Goal: Task Accomplishment & Management: Use online tool/utility

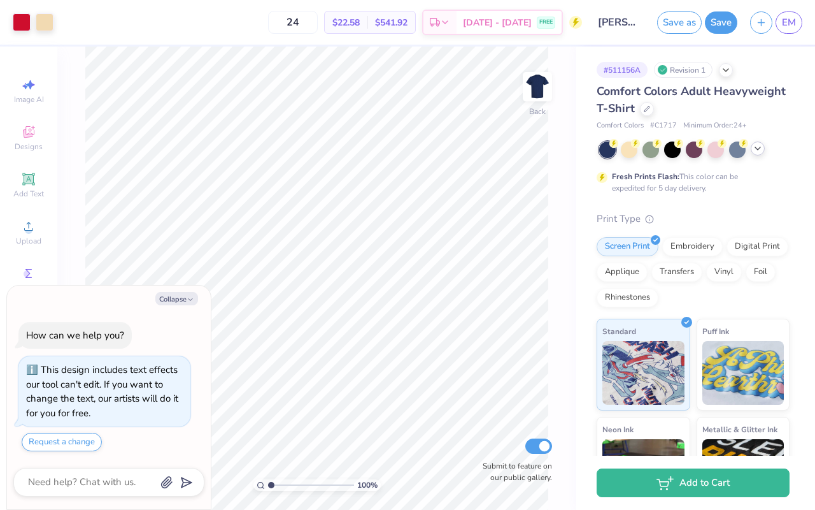
click at [756, 152] on icon at bounding box center [758, 148] width 10 height 10
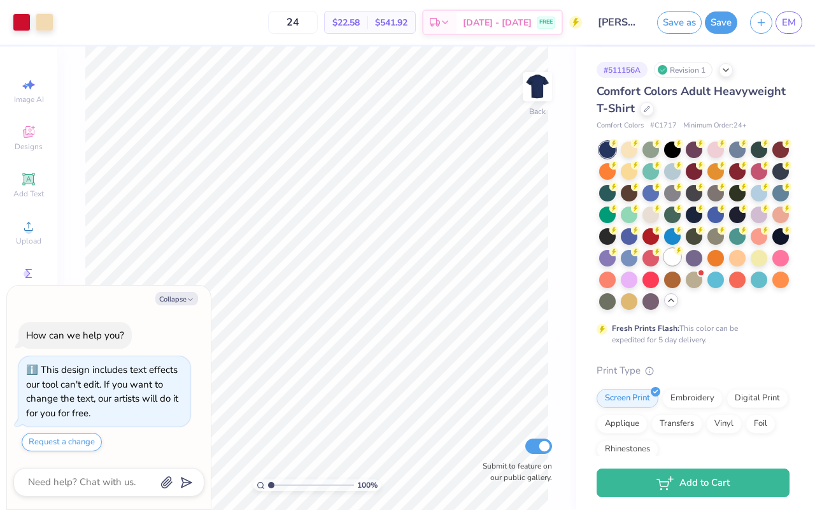
click at [675, 257] on div at bounding box center [672, 256] width 17 height 17
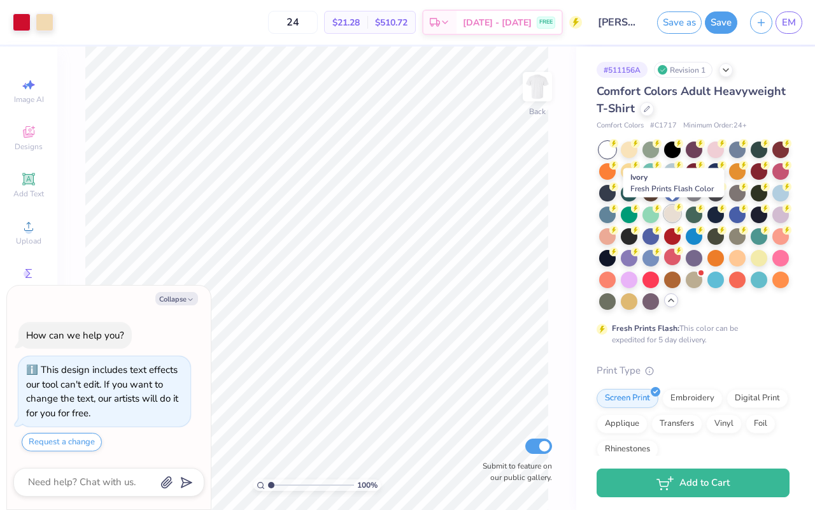
click at [671, 212] on div at bounding box center [672, 213] width 17 height 17
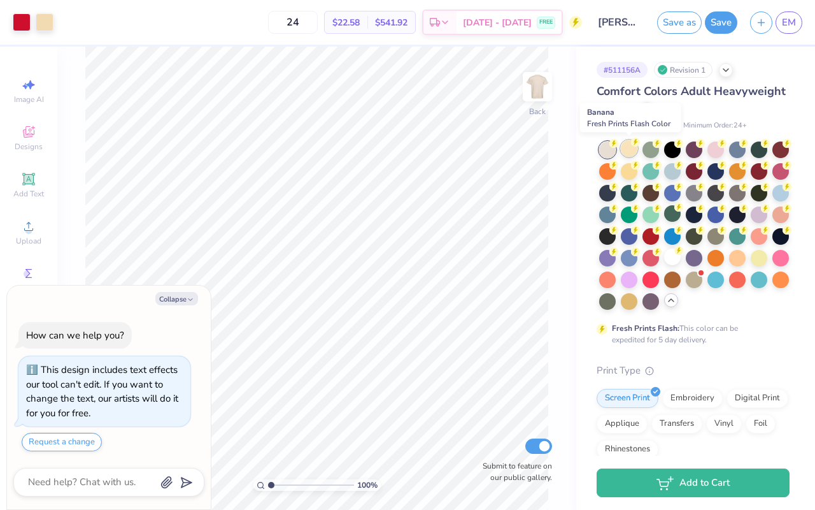
click at [632, 148] on div at bounding box center [629, 148] width 17 height 17
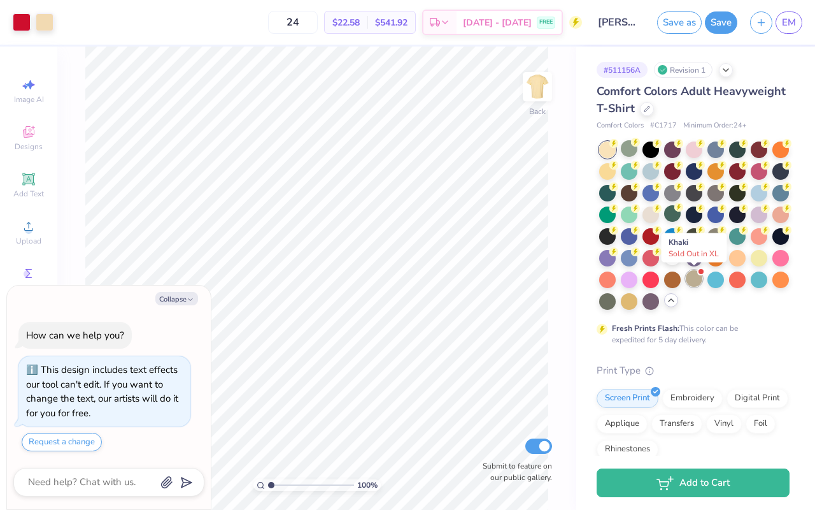
click at [696, 282] on div at bounding box center [694, 278] width 17 height 17
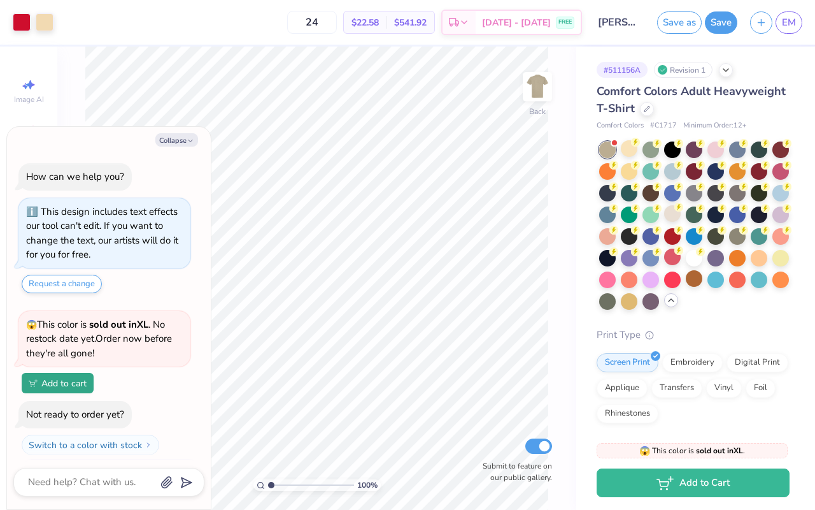
scroll to position [27, 0]
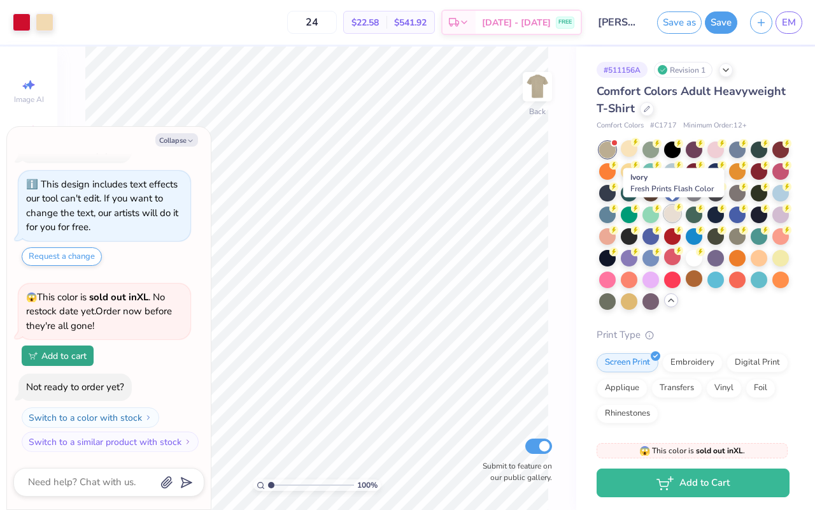
click at [668, 209] on div at bounding box center [672, 213] width 17 height 17
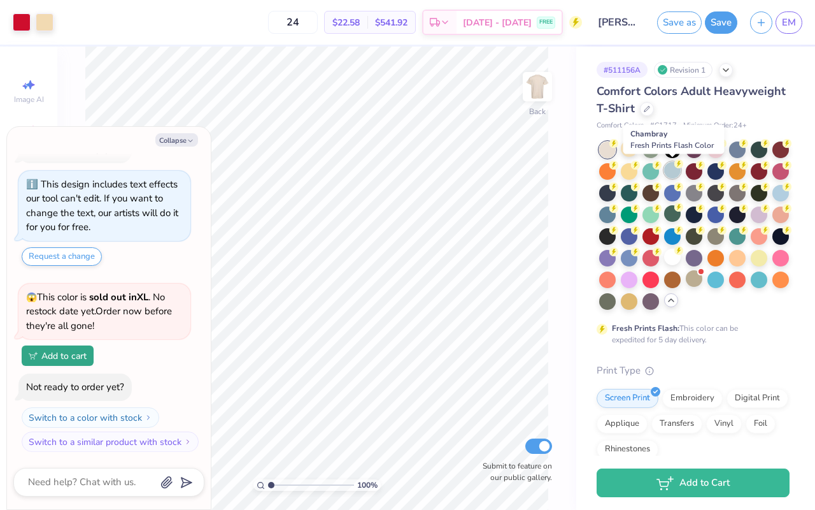
click at [673, 165] on div at bounding box center [672, 170] width 17 height 17
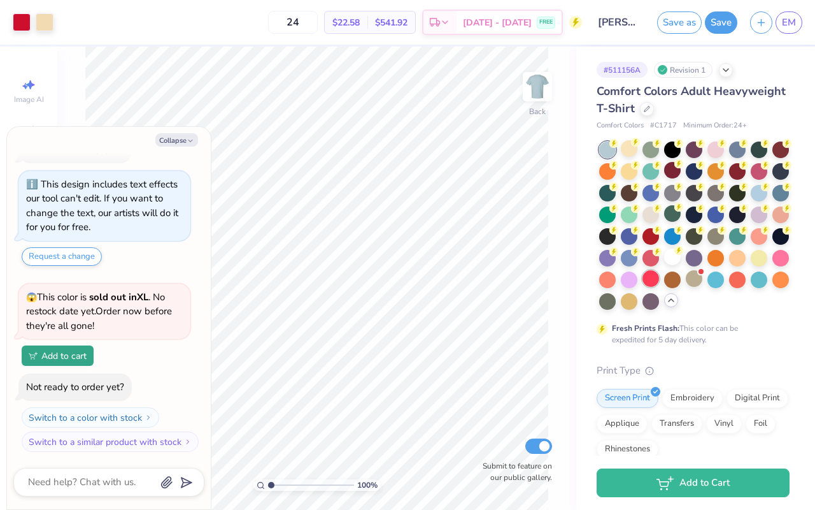
click at [652, 272] on div at bounding box center [651, 278] width 17 height 17
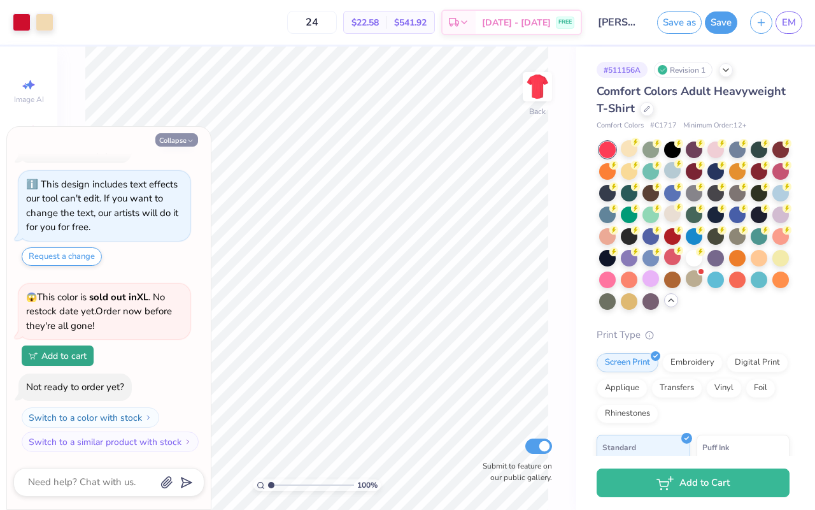
click at [173, 139] on button "Collapse" at bounding box center [176, 139] width 43 height 13
type textarea "x"
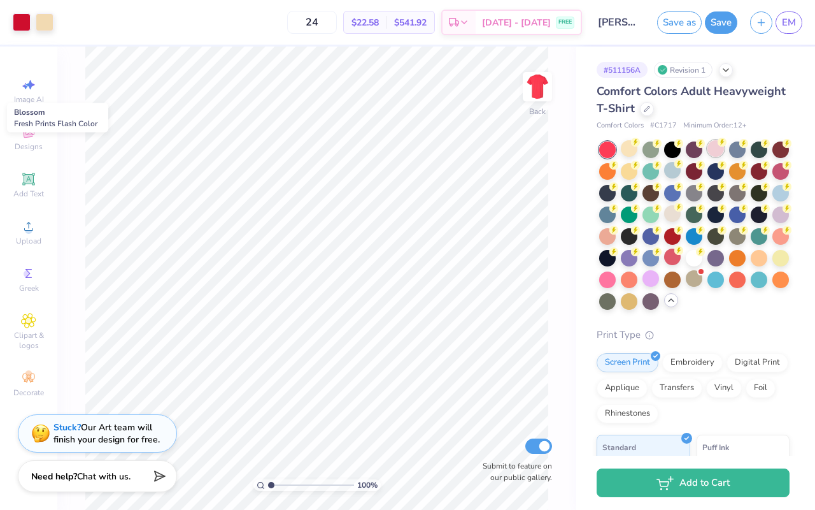
click at [719, 151] on div at bounding box center [716, 148] width 17 height 17
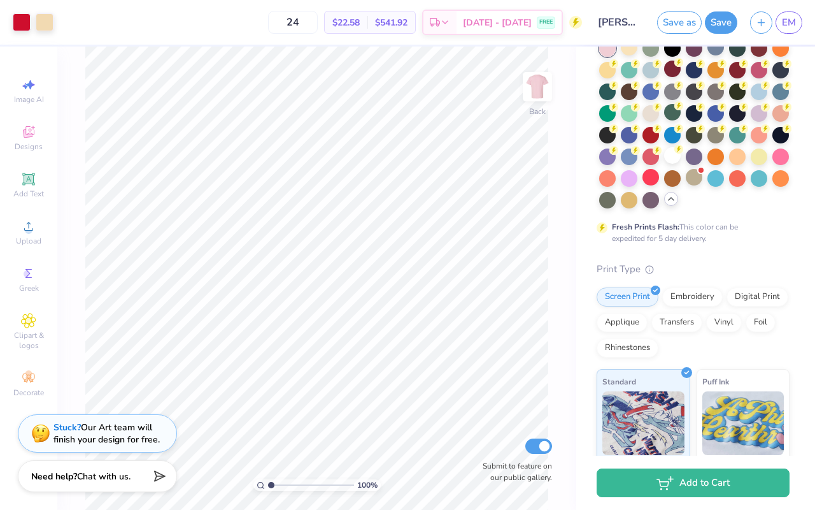
scroll to position [0, 0]
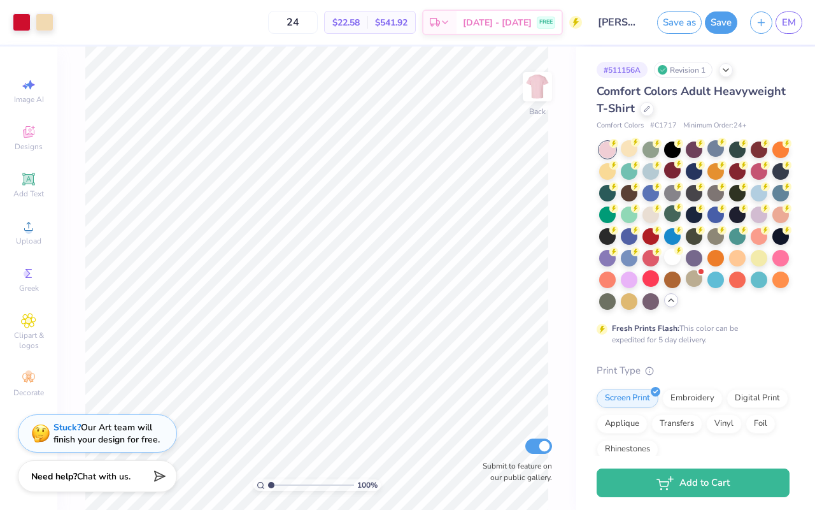
click at [682, 71] on div "Revision 1" at bounding box center [683, 70] width 59 height 16
click at [716, 68] on div "# 511156A Revision 1" at bounding box center [693, 70] width 193 height 16
click at [710, 68] on div "Revision 1" at bounding box center [683, 70] width 59 height 16
click at [43, 19] on div at bounding box center [45, 21] width 18 height 18
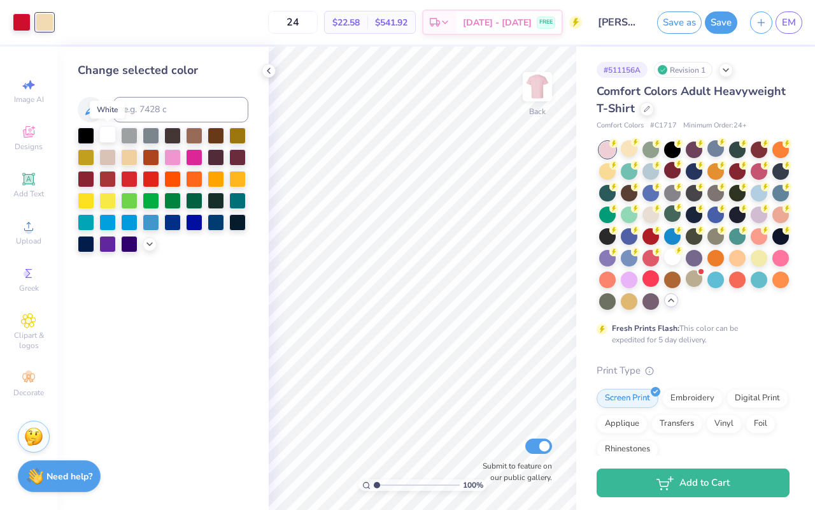
click at [106, 133] on div at bounding box center [107, 134] width 17 height 17
click at [20, 20] on div at bounding box center [22, 21] width 18 height 18
click at [175, 161] on div at bounding box center [172, 156] width 17 height 17
click at [139, 183] on div at bounding box center [163, 189] width 171 height 125
click at [134, 179] on div at bounding box center [129, 177] width 17 height 17
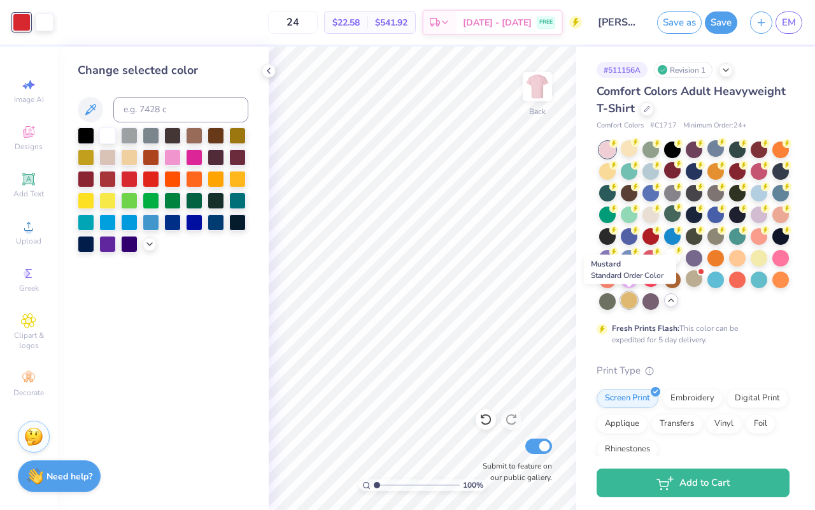
click at [621, 298] on div at bounding box center [629, 300] width 17 height 17
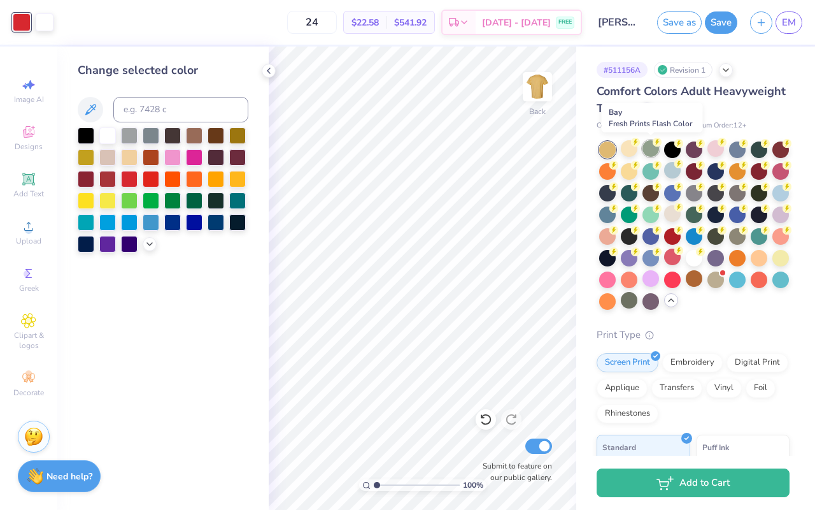
click at [650, 147] on div at bounding box center [651, 148] width 17 height 17
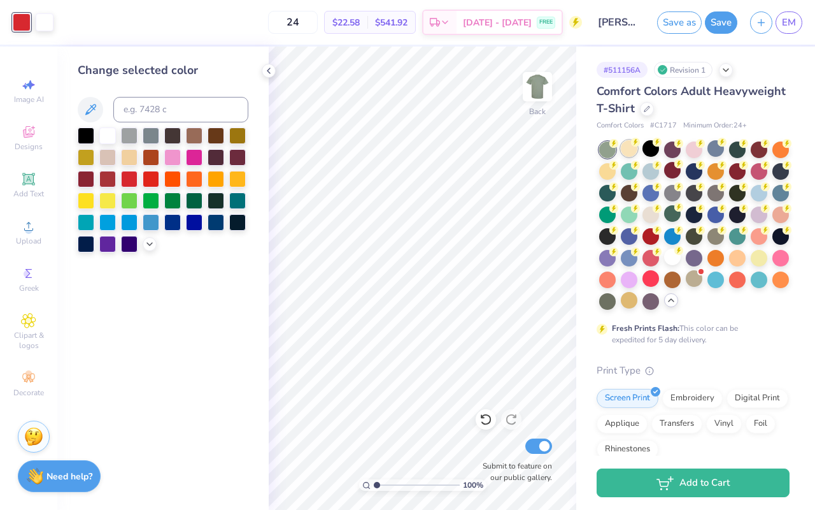
click at [631, 147] on div at bounding box center [629, 148] width 17 height 17
click at [610, 145] on icon at bounding box center [614, 143] width 9 height 9
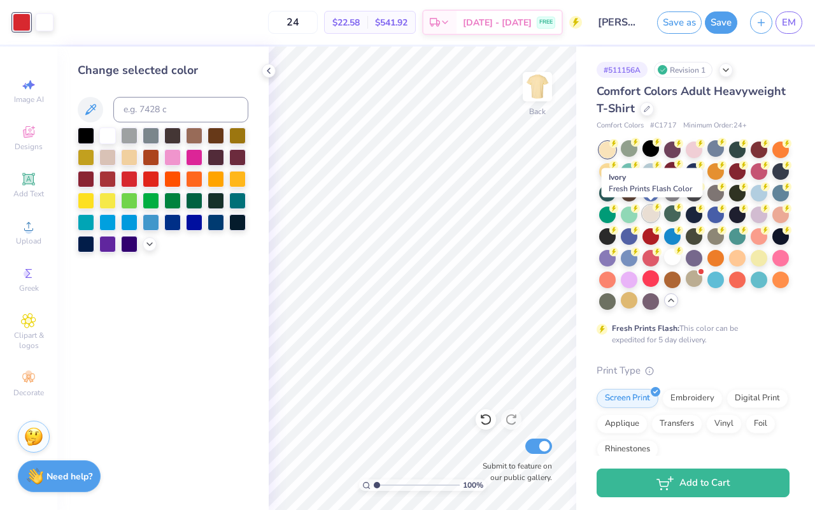
click at [650, 210] on div at bounding box center [651, 213] width 17 height 17
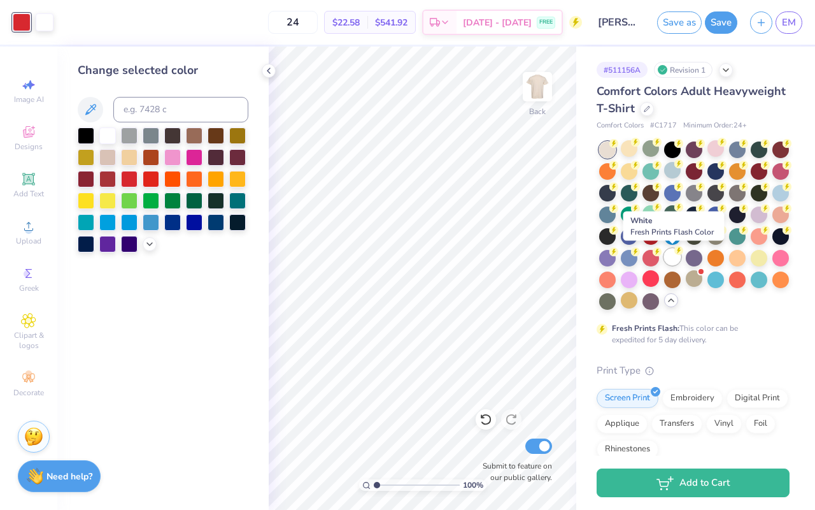
click at [675, 257] on div at bounding box center [672, 256] width 17 height 17
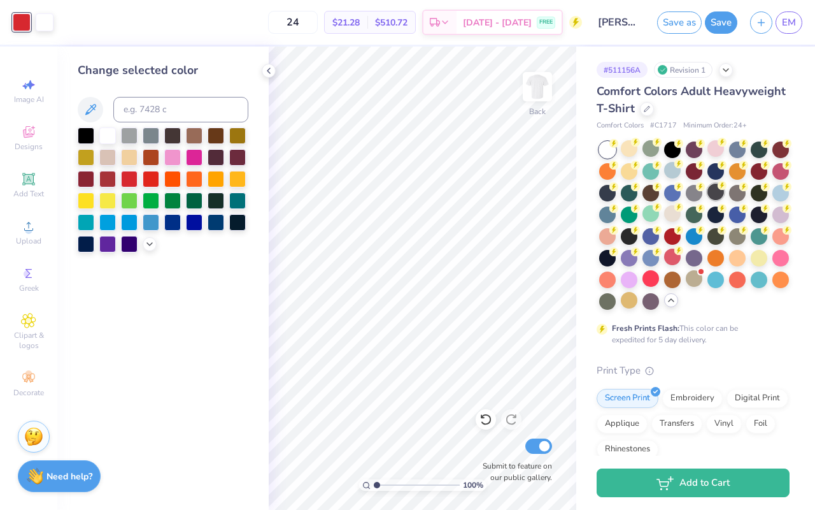
click at [718, 192] on div at bounding box center [716, 191] width 17 height 17
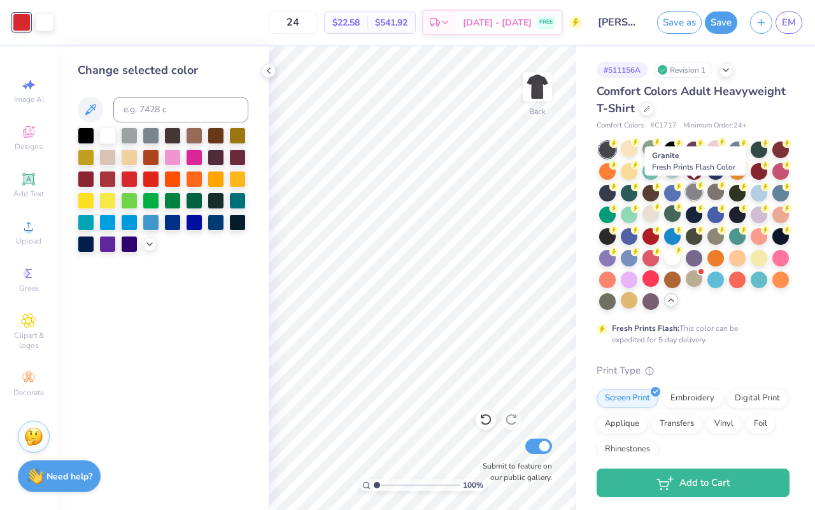
click at [694, 192] on div at bounding box center [694, 191] width 17 height 17
click at [715, 238] on div at bounding box center [716, 235] width 17 height 17
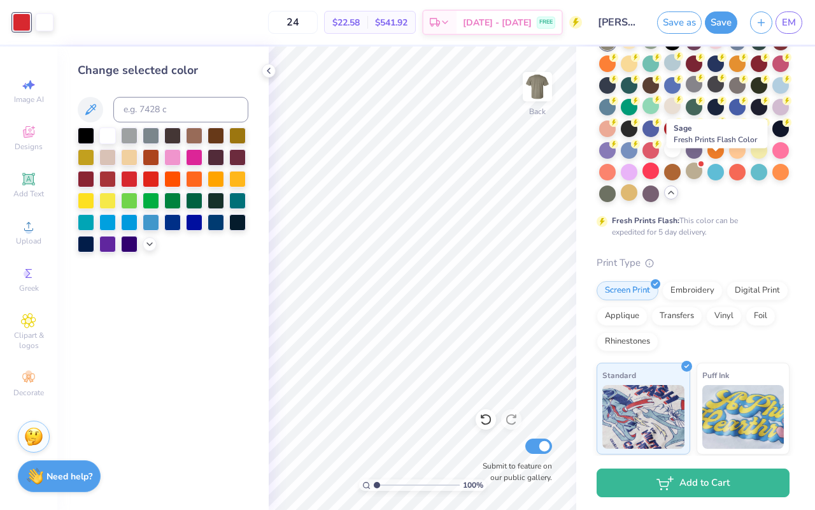
scroll to position [303, 0]
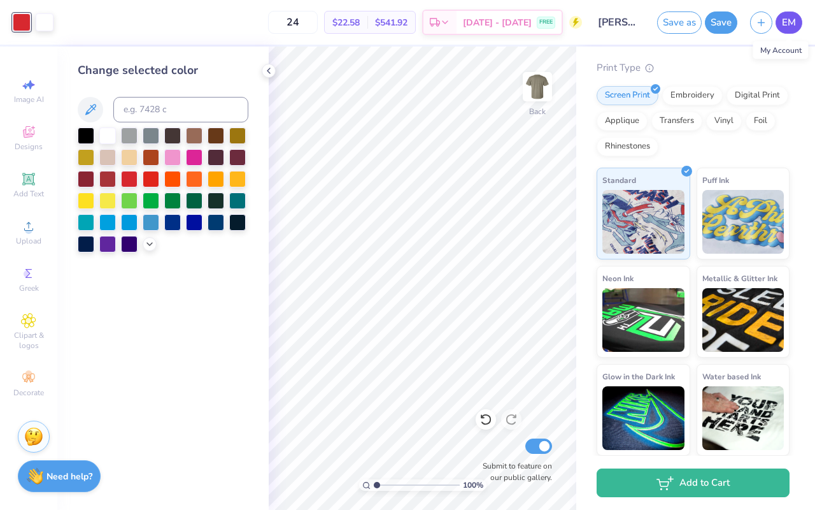
click at [793, 25] on span "EM" at bounding box center [789, 22] width 14 height 15
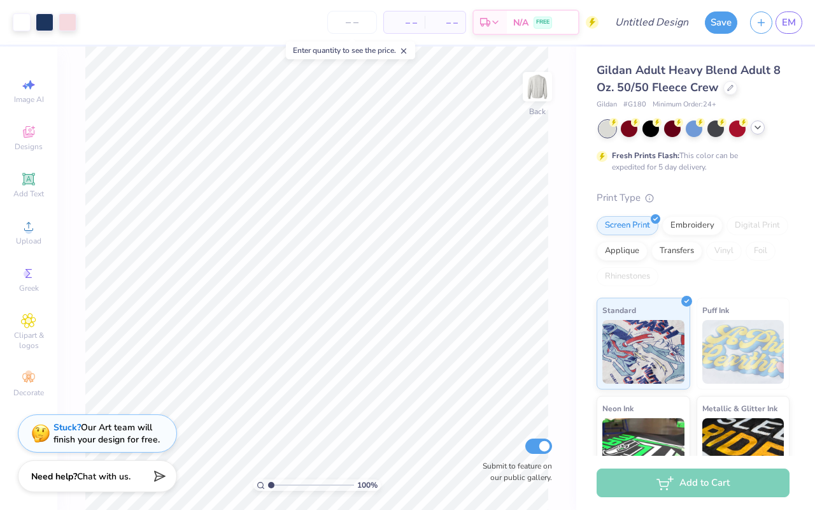
click at [759, 127] on icon at bounding box center [758, 127] width 10 height 10
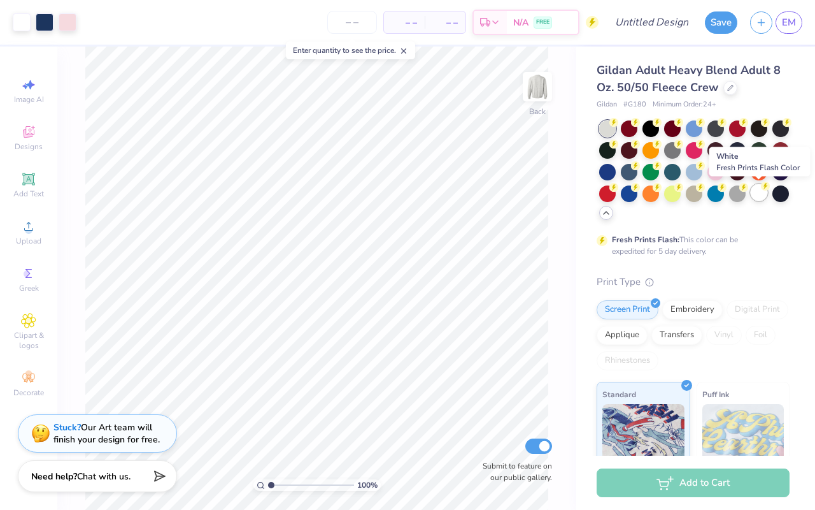
click at [757, 189] on div at bounding box center [759, 192] width 17 height 17
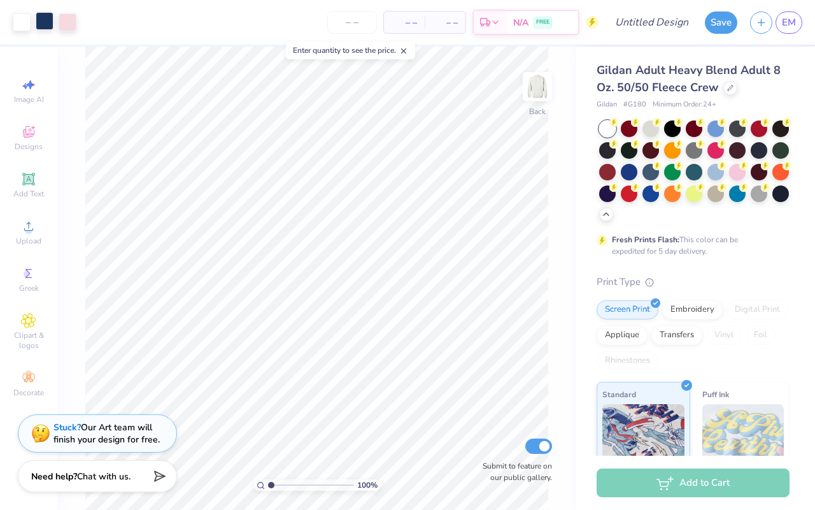
click at [46, 29] on div at bounding box center [45, 21] width 18 height 18
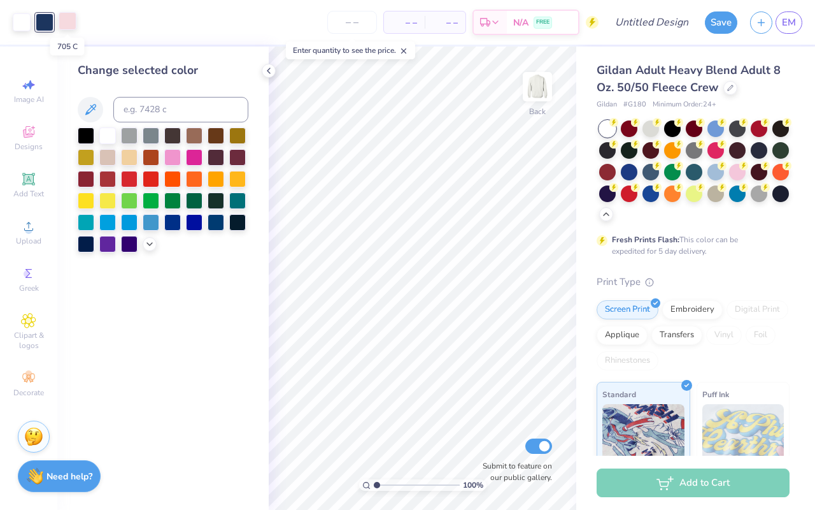
click at [62, 20] on div at bounding box center [68, 21] width 18 height 18
click at [104, 138] on div at bounding box center [107, 134] width 17 height 17
click at [46, 20] on div at bounding box center [45, 21] width 18 height 18
click at [127, 177] on div at bounding box center [129, 177] width 17 height 17
click at [143, 177] on div at bounding box center [151, 177] width 17 height 17
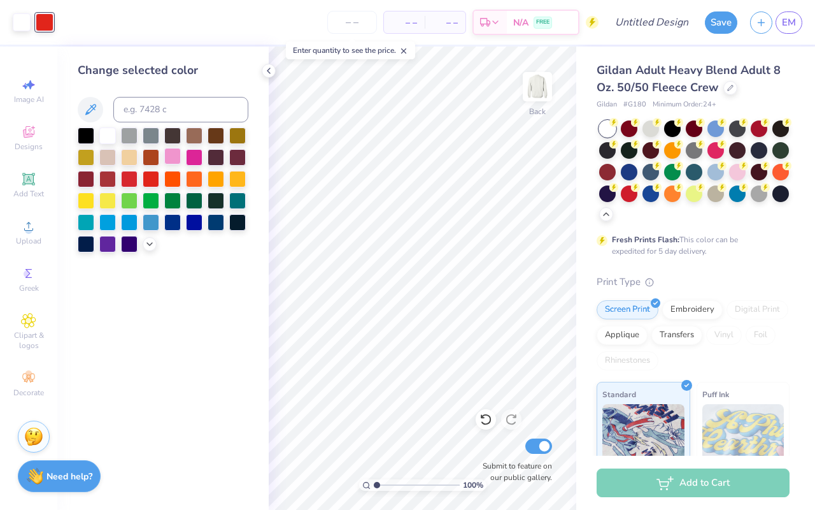
click at [176, 157] on div at bounding box center [172, 156] width 17 height 17
click at [150, 179] on div at bounding box center [151, 177] width 17 height 17
click at [272, 69] on icon at bounding box center [269, 71] width 10 height 10
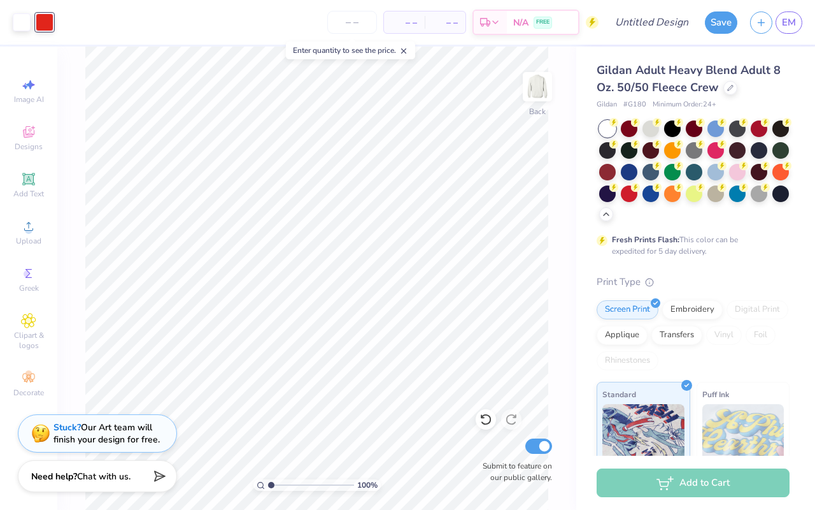
scroll to position [2, 0]
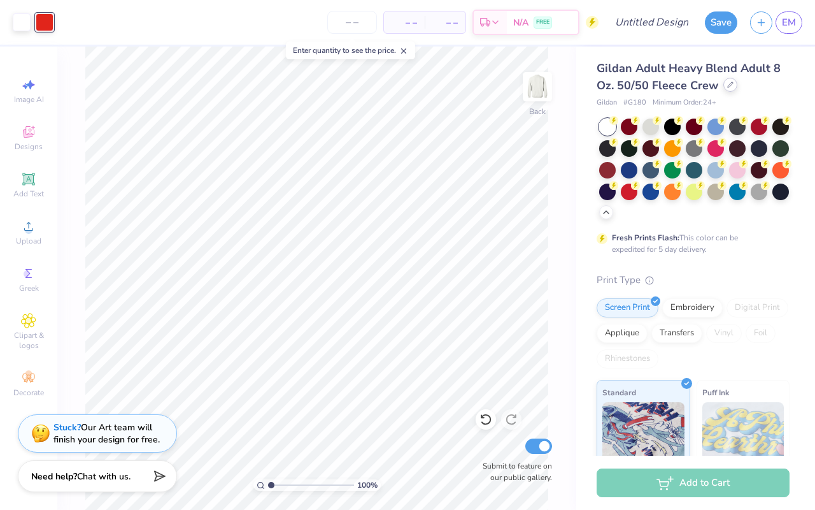
click at [728, 84] on icon at bounding box center [731, 85] width 6 height 6
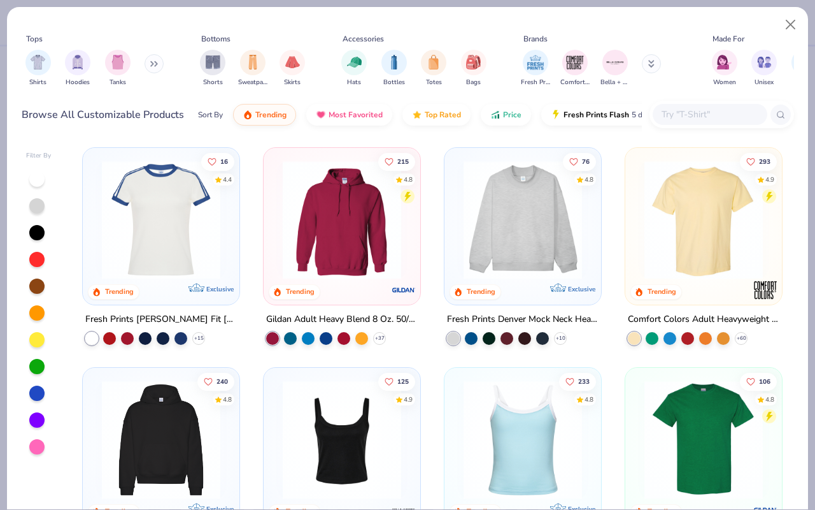
click at [713, 317] on div "Comfort Colors Adult Heavyweight T-Shirt" at bounding box center [704, 320] width 152 height 16
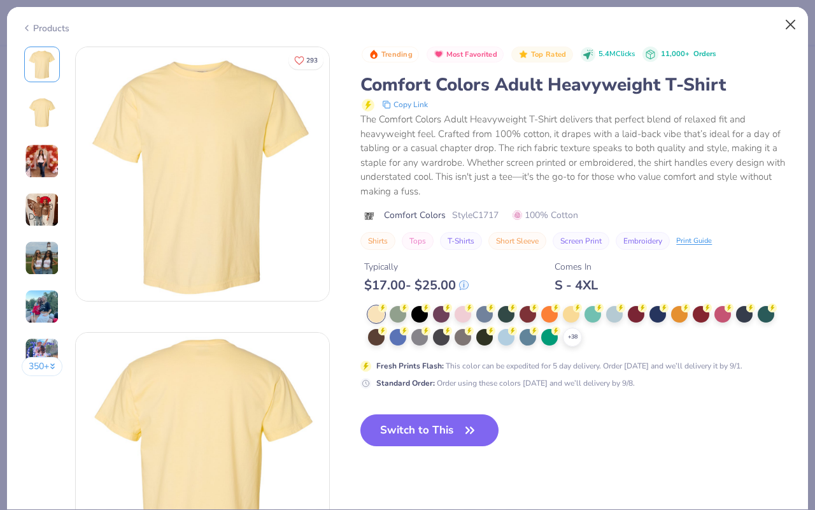
click at [615, 317] on div at bounding box center [615, 314] width 17 height 17
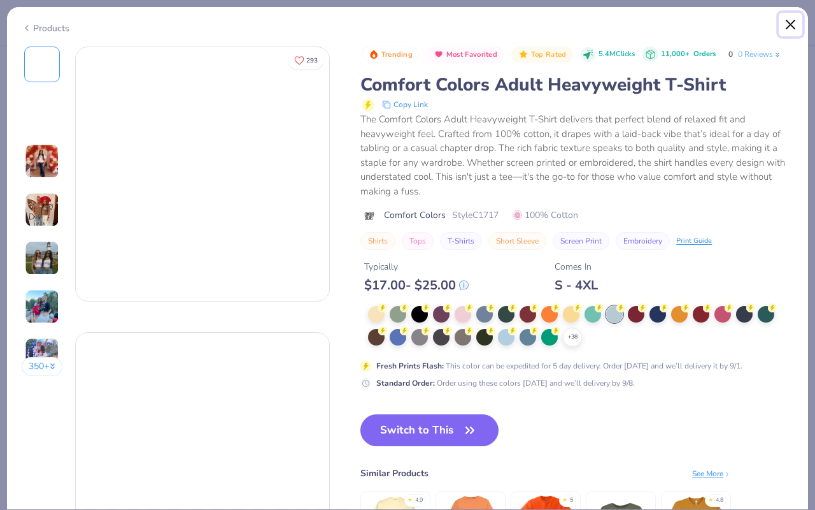
click at [791, 23] on button "Close" at bounding box center [791, 25] width 24 height 24
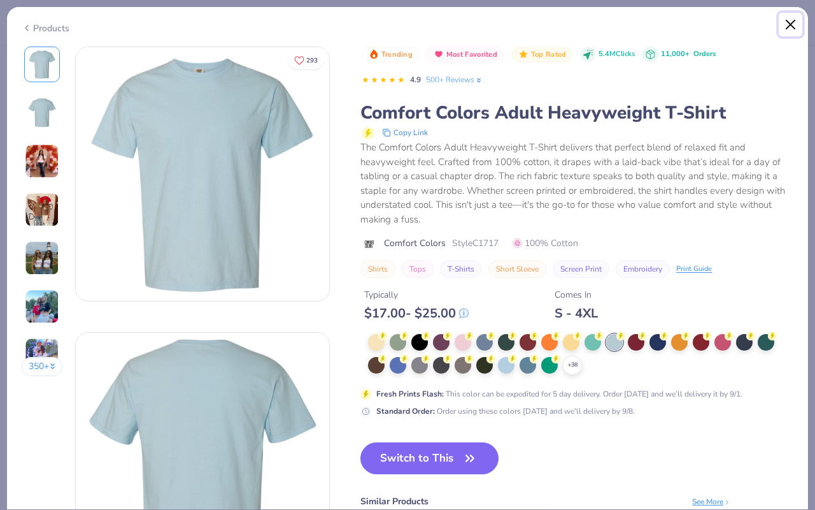
click at [788, 22] on button "Close" at bounding box center [791, 25] width 24 height 24
click at [793, 21] on button "Close" at bounding box center [791, 25] width 24 height 24
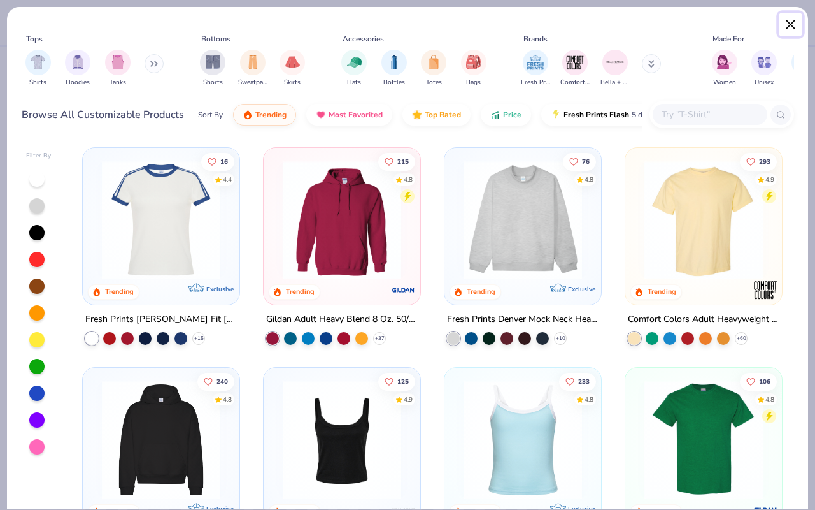
click at [799, 16] on button "Close" at bounding box center [791, 25] width 24 height 24
